Goal: Navigation & Orientation: Find specific page/section

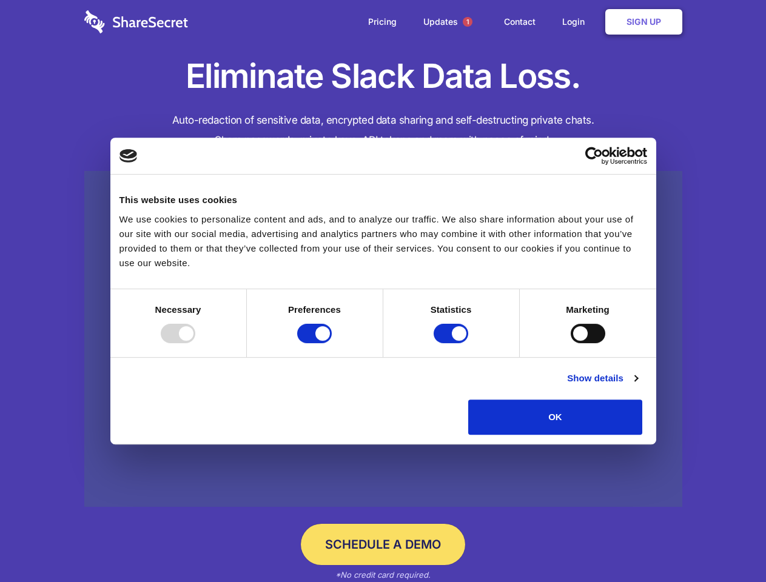
click at [195, 343] on div at bounding box center [178, 333] width 35 height 19
click at [332, 343] on input "Preferences" at bounding box center [314, 333] width 35 height 19
checkbox input "false"
click at [452, 343] on input "Statistics" at bounding box center [450, 333] width 35 height 19
checkbox input "false"
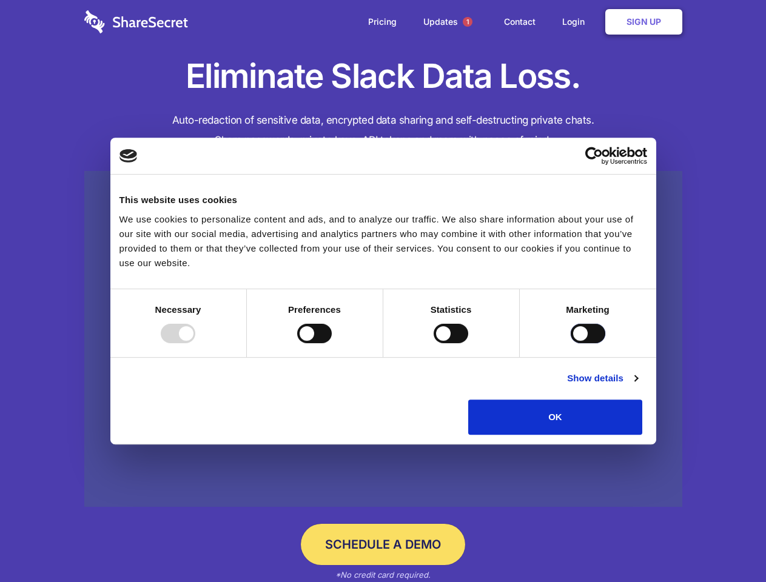
click at [570, 343] on input "Marketing" at bounding box center [587, 333] width 35 height 19
checkbox input "true"
click at [637, 386] on link "Show details" at bounding box center [602, 378] width 70 height 15
click at [0, 0] on li "Necessary 7 Necessary cookies help make a website usable by enabling basic func…" at bounding box center [0, 0] width 0 height 0
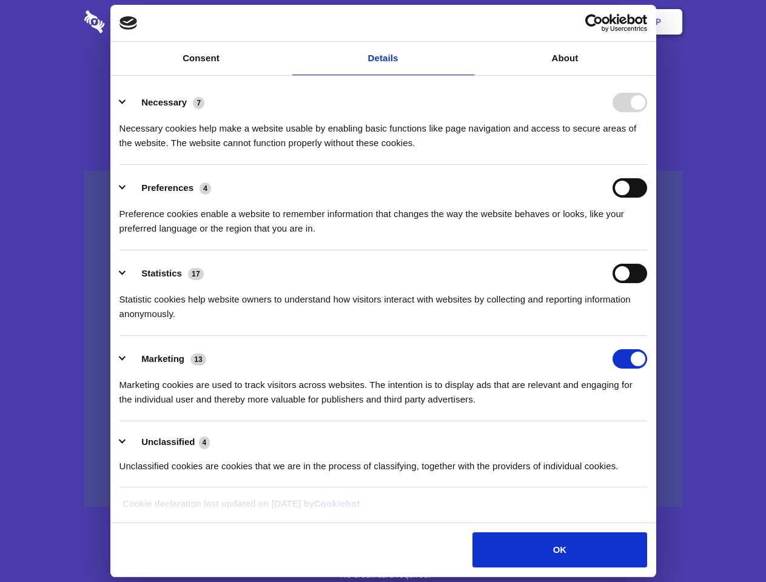
click at [467, 22] on span "1" at bounding box center [468, 22] width 10 height 10
